Goal: Transaction & Acquisition: Subscribe to service/newsletter

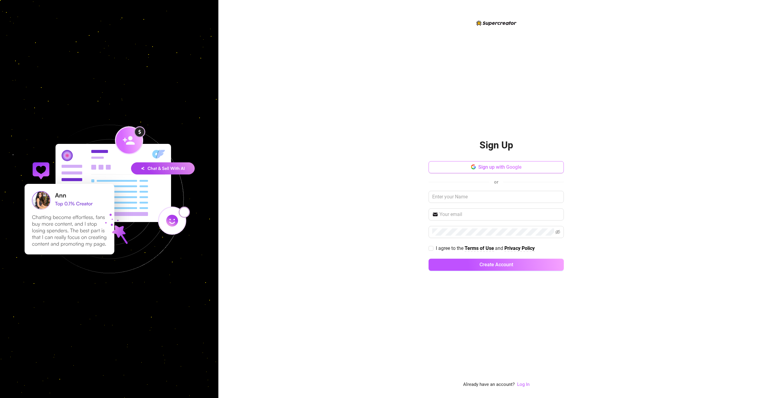
click at [493, 167] on span "Sign up with Google" at bounding box center [499, 167] width 43 height 6
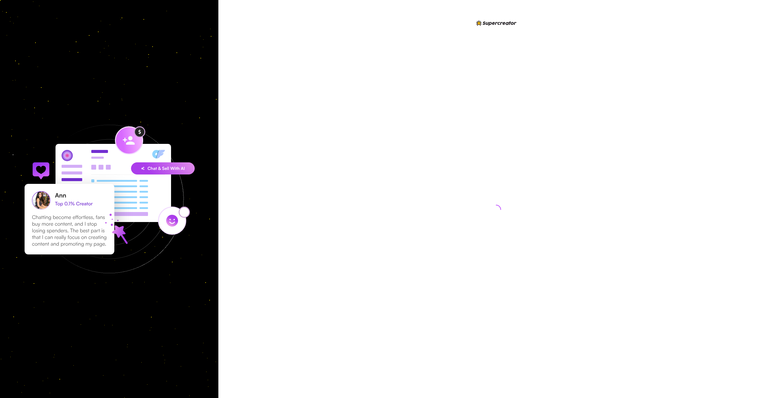
click at [445, 100] on div at bounding box center [496, 203] width 135 height 369
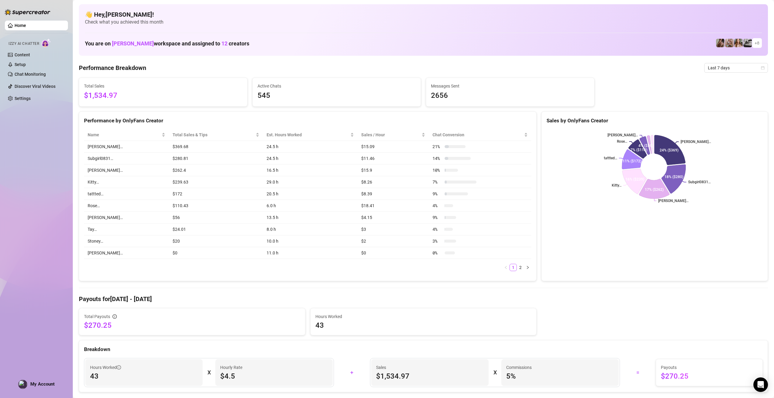
click at [719, 68] on span "Last 7 days" at bounding box center [736, 67] width 56 height 9
click at [722, 99] on div "Last 30 days" at bounding box center [731, 99] width 54 height 7
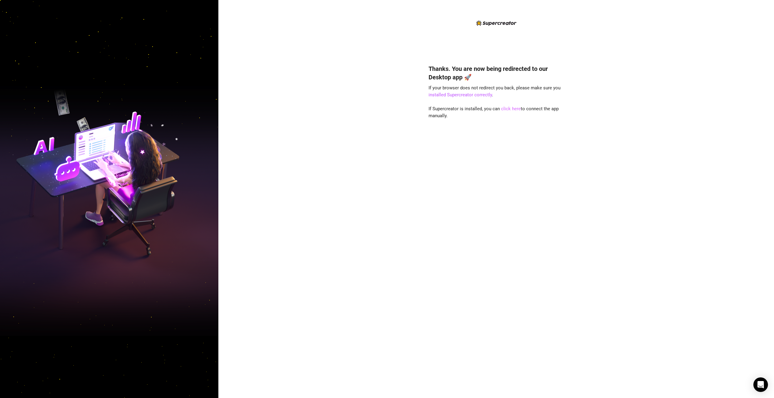
click at [513, 108] on link "click here" at bounding box center [511, 108] width 20 height 5
click at [516, 108] on link "click here" at bounding box center [511, 108] width 20 height 5
click at [514, 102] on div "Thanks. You are now being redirected to our Desktop app 🚀 If your browser does …" at bounding box center [496, 222] width 135 height 332
click at [514, 109] on link "click here" at bounding box center [511, 108] width 20 height 5
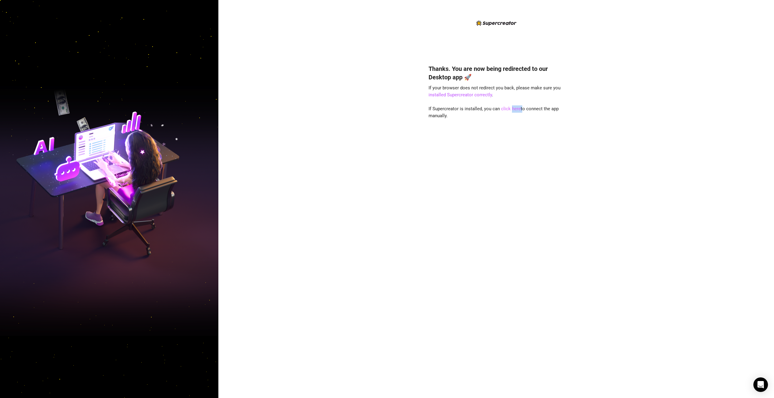
click at [514, 109] on link "click here" at bounding box center [511, 108] width 20 height 5
drag, startPoint x: 514, startPoint y: 109, endPoint x: 501, endPoint y: 115, distance: 14.2
click at [492, 124] on div "Thanks. You are now being redirected to our Desktop app 🚀 If your browser does …" at bounding box center [496, 222] width 135 height 332
click at [509, 109] on link "click here" at bounding box center [511, 108] width 20 height 5
click at [499, 138] on div "Thanks. You are now being redirected to our Desktop app 🚀 If your browser does …" at bounding box center [496, 222] width 135 height 332
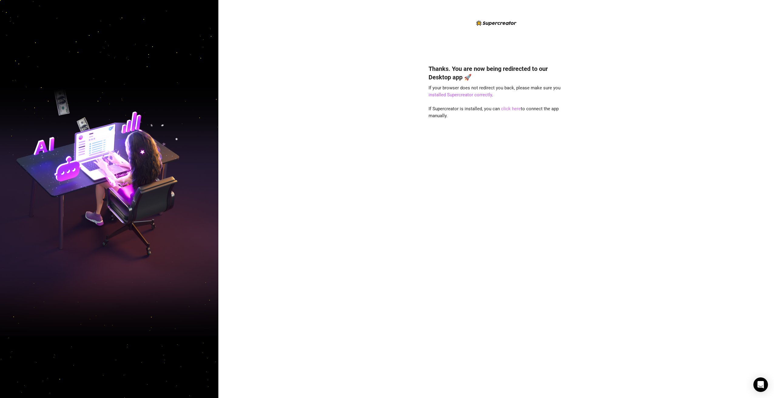
drag, startPoint x: 515, startPoint y: 112, endPoint x: 517, endPoint y: 109, distance: 3.2
click at [515, 112] on div "Thanks. You are now being redirected to our Desktop app 🚀 If your browser does …" at bounding box center [496, 222] width 135 height 332
click at [517, 109] on link "click here" at bounding box center [511, 108] width 20 height 5
click at [505, 104] on div "Thanks. You are now being redirected to our Desktop app 🚀 If your browser does …" at bounding box center [496, 222] width 135 height 332
click at [507, 109] on link "click here" at bounding box center [511, 108] width 20 height 5
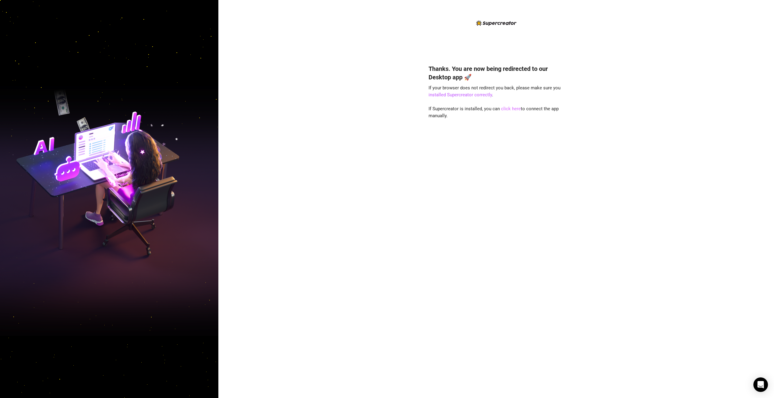
click at [514, 108] on link "click here" at bounding box center [511, 108] width 20 height 5
click at [477, 92] on div "Thanks. You are now being redirected to our Desktop app 🚀 If your browser does …" at bounding box center [496, 222] width 135 height 332
click at [476, 93] on link "installed Supercreator correctly" at bounding box center [460, 94] width 63 height 5
click at [509, 109] on link "click here" at bounding box center [511, 108] width 20 height 5
click at [516, 110] on link "click here" at bounding box center [511, 108] width 20 height 5
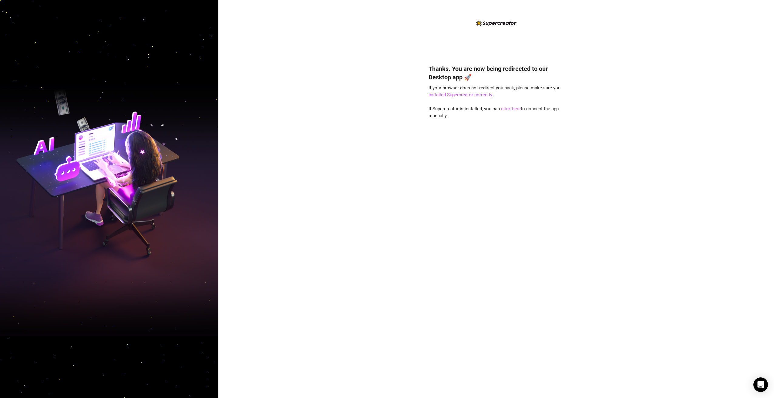
click at [510, 111] on link "click here" at bounding box center [511, 108] width 20 height 5
click at [479, 94] on link "installed Supercreator correctly" at bounding box center [460, 94] width 63 height 5
click at [505, 106] on div "Thanks. You are now being redirected to our Desktop app 🚀 If your browser does …" at bounding box center [496, 222] width 135 height 332
click at [508, 107] on link "click here" at bounding box center [511, 108] width 20 height 5
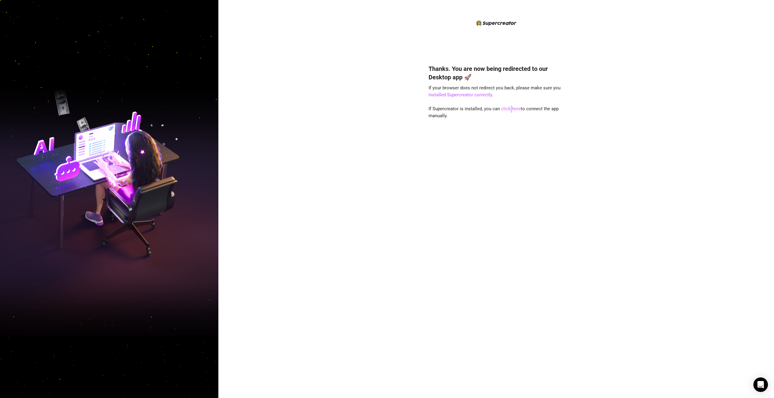
click at [508, 107] on link "click here" at bounding box center [511, 108] width 20 height 5
drag, startPoint x: 479, startPoint y: 398, endPoint x: 233, endPoint y: 82, distance: 399.8
click at [232, 74] on div "Thanks. You are now being redirected to our Desktop app 🚀 If your browser does …" at bounding box center [496, 199] width 556 height 398
drag, startPoint x: 33, startPoint y: 1, endPoint x: 311, endPoint y: 92, distance: 292.0
click at [311, 92] on div "Thanks. You are now being redirected to our Desktop app 🚀 If your browser does …" at bounding box center [496, 199] width 556 height 398
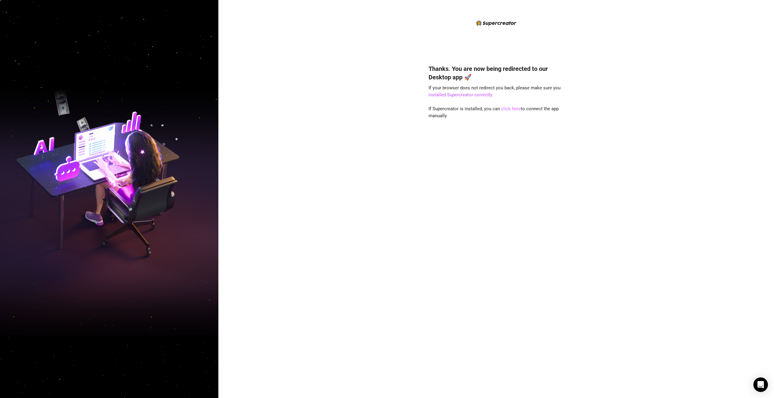
click at [509, 109] on link "click here" at bounding box center [511, 108] width 20 height 5
click at [513, 110] on link "click here" at bounding box center [511, 108] width 20 height 5
